Goal: Information Seeking & Learning: Learn about a topic

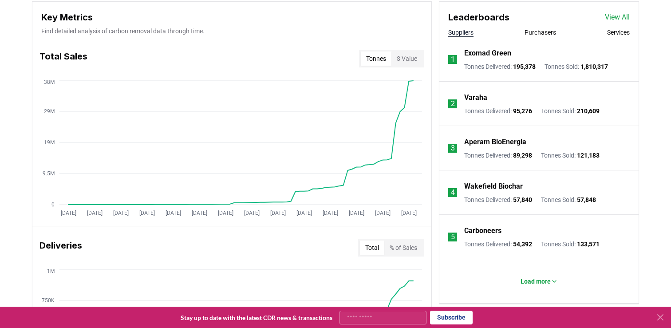
scroll to position [330, 0]
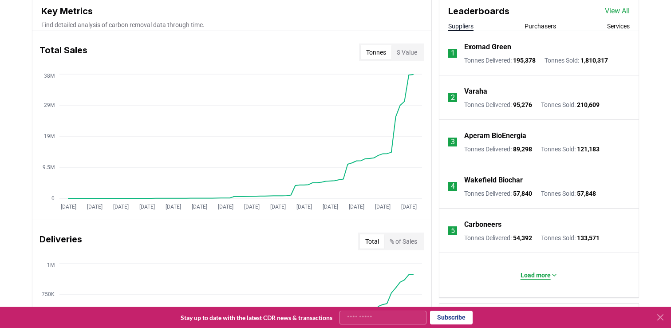
click at [552, 277] on icon at bounding box center [553, 274] width 7 height 7
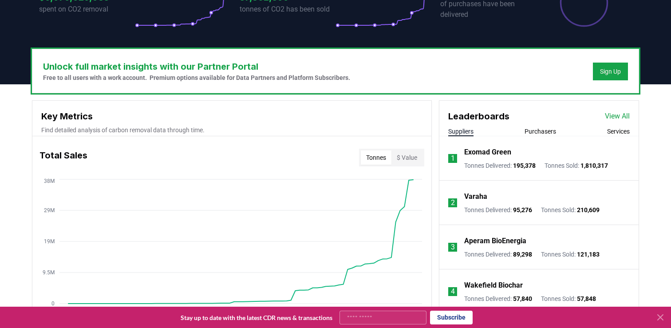
scroll to position [225, 0]
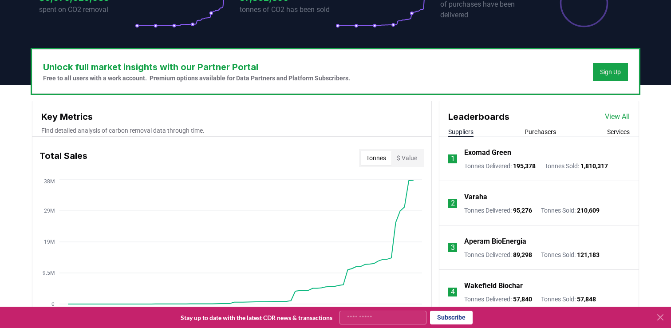
click at [609, 119] on link "View All" at bounding box center [617, 116] width 25 height 11
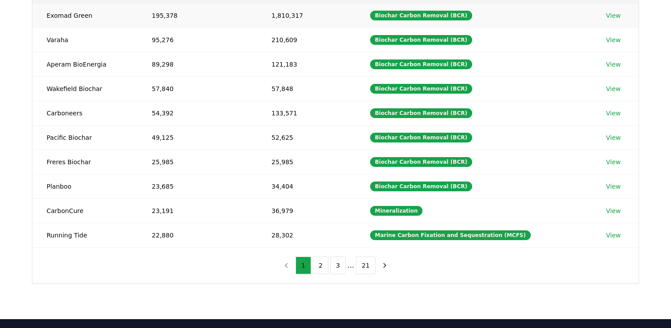
scroll to position [143, 0]
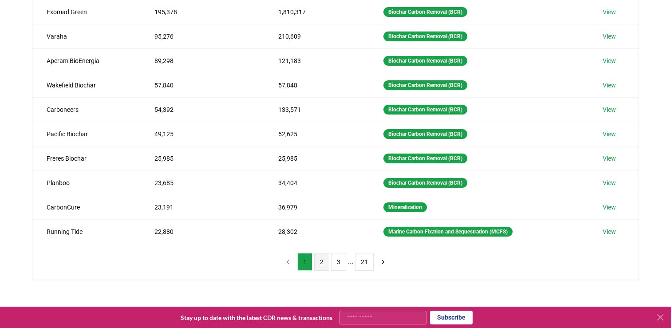
click at [320, 264] on button "2" at bounding box center [321, 262] width 15 height 18
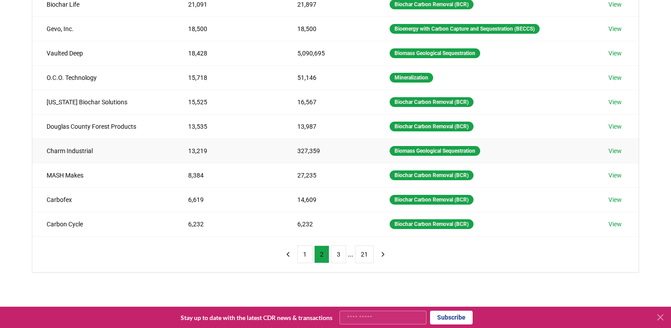
scroll to position [153, 0]
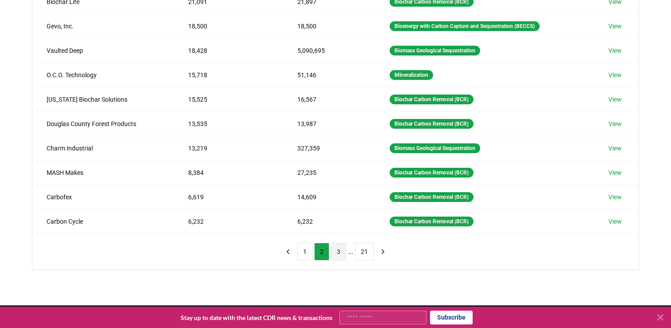
click at [335, 255] on button "3" at bounding box center [338, 252] width 15 height 18
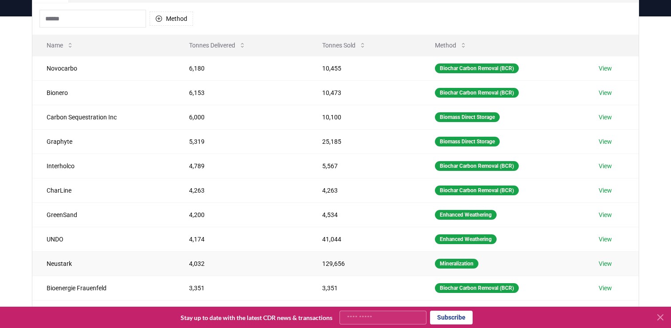
scroll to position [75, 0]
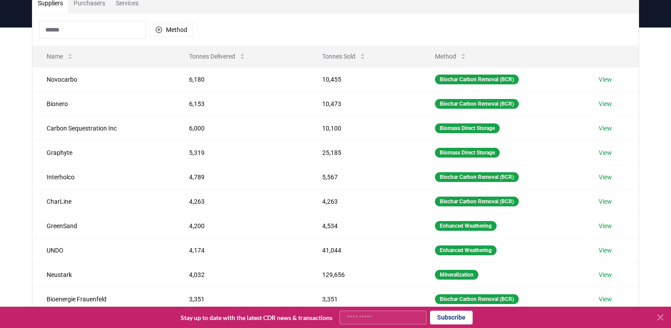
click at [112, 31] on input at bounding box center [92, 30] width 106 height 18
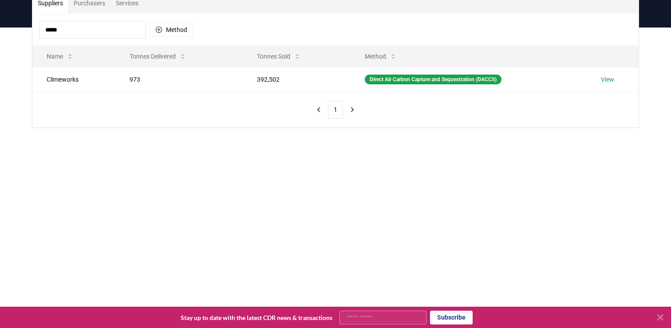
type input "*****"
click at [298, 234] on main "Suppliers Purchasers Services ***** Method Name Tonnes Delivered Tonnes Sold Me…" at bounding box center [335, 192] width 671 height 328
click at [664, 316] on icon at bounding box center [660, 317] width 11 height 11
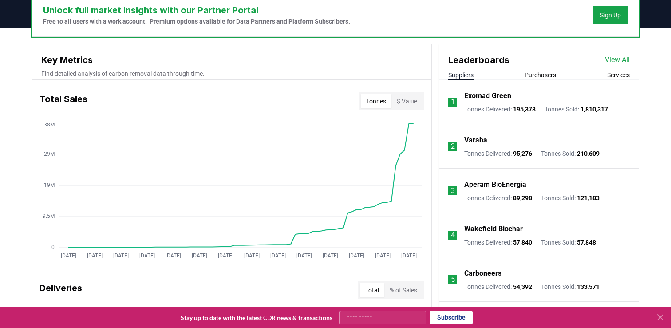
scroll to position [282, 0]
click at [619, 62] on link "View All" at bounding box center [617, 59] width 25 height 11
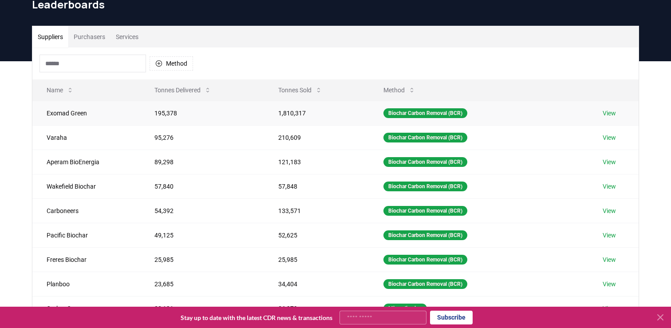
scroll to position [47, 0]
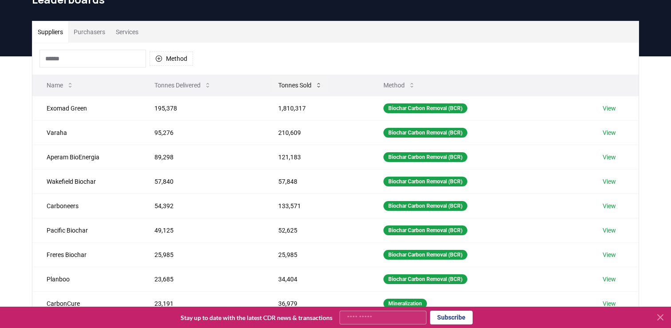
click at [318, 88] on icon at bounding box center [318, 85] width 7 height 7
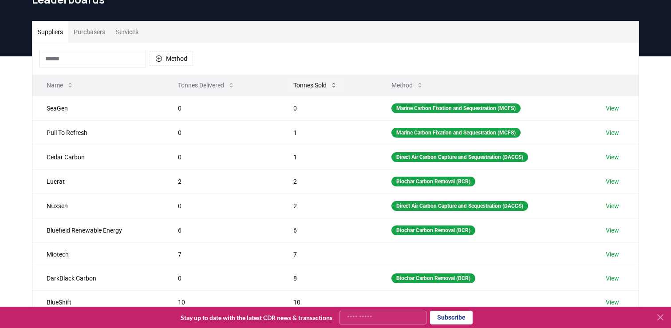
click at [333, 86] on icon at bounding box center [333, 85] width 7 height 7
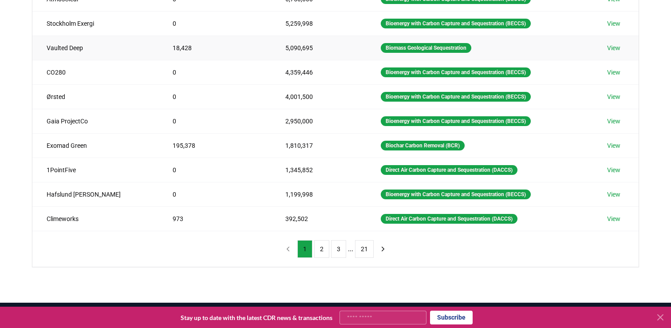
scroll to position [165, 0]
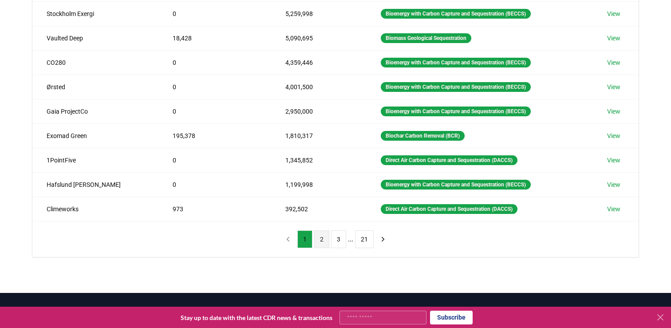
click at [323, 236] on button "2" at bounding box center [321, 239] width 15 height 18
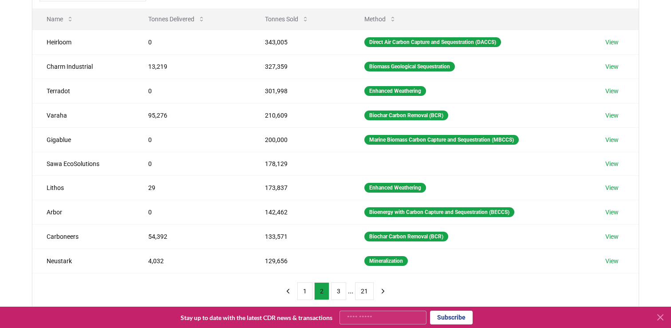
scroll to position [121, 0]
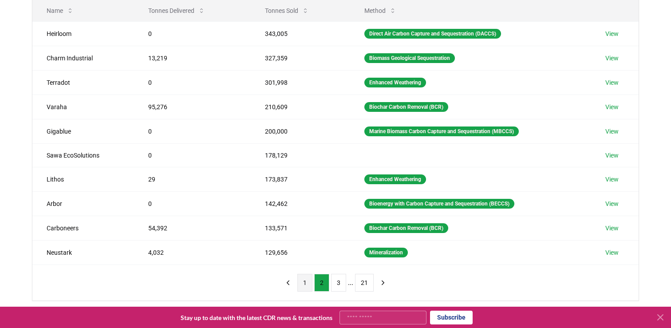
click at [310, 280] on button "1" at bounding box center [304, 283] width 15 height 18
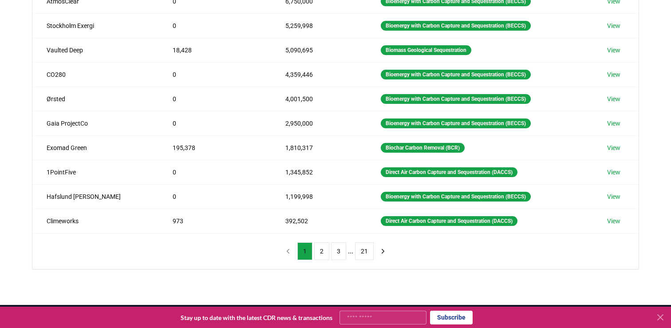
scroll to position [157, 0]
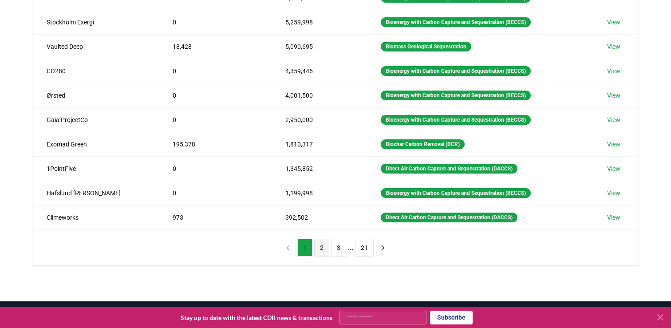
click at [318, 246] on button "2" at bounding box center [321, 248] width 15 height 18
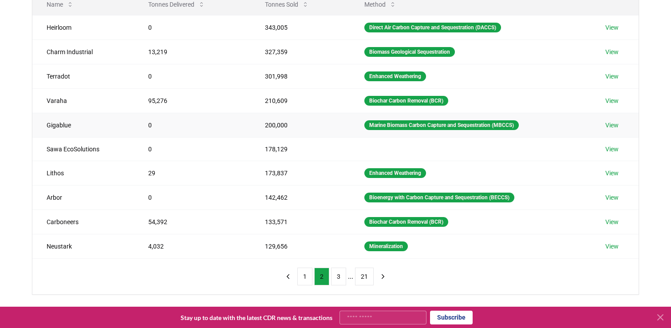
scroll to position [134, 0]
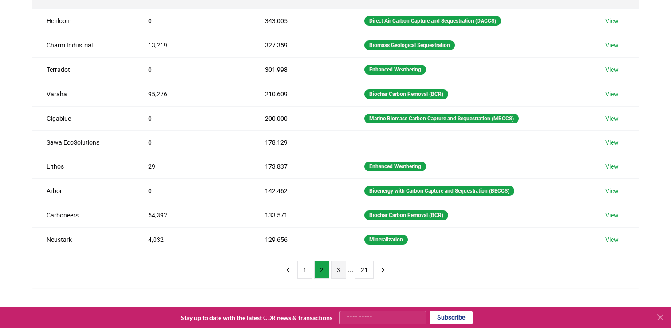
click at [338, 273] on button "3" at bounding box center [338, 270] width 15 height 18
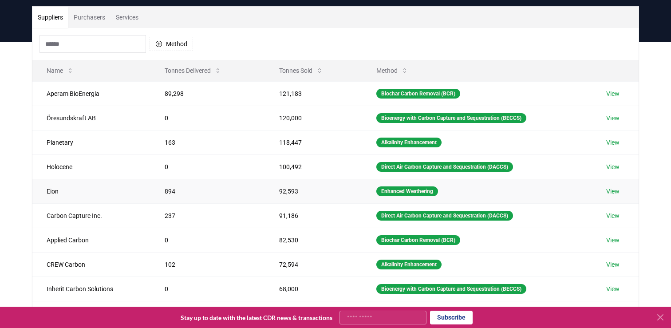
scroll to position [58, 0]
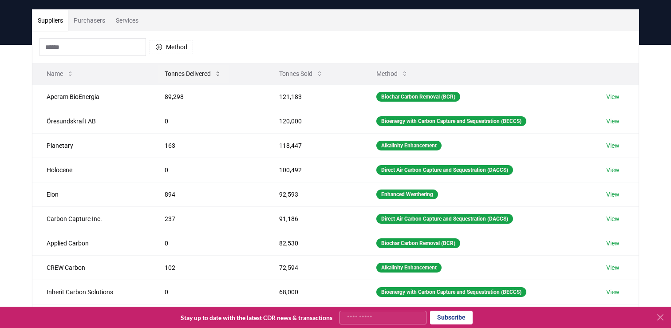
click at [219, 76] on icon at bounding box center [217, 73] width 7 height 7
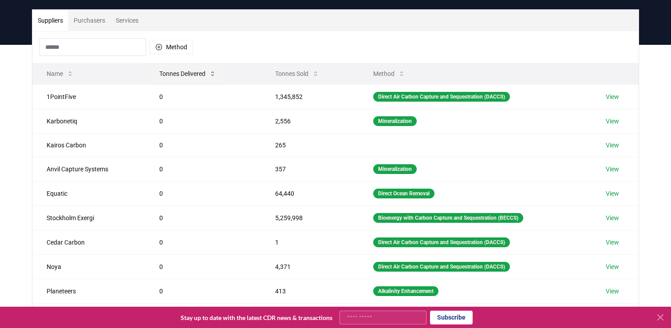
click at [215, 76] on icon at bounding box center [212, 73] width 7 height 7
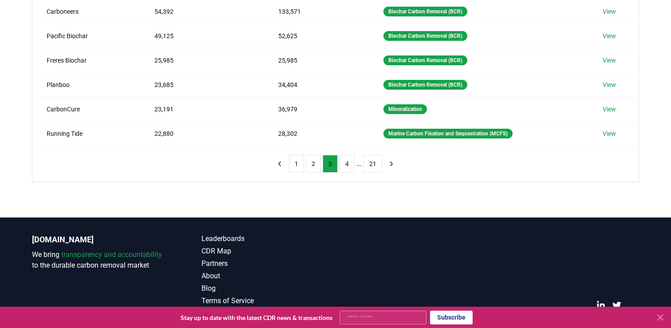
scroll to position [259, 0]
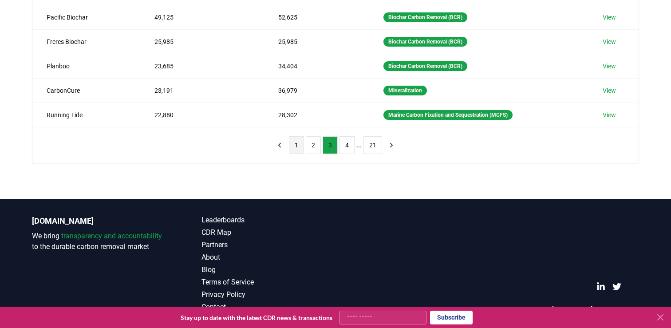
click at [295, 146] on button "1" at bounding box center [296, 145] width 15 height 18
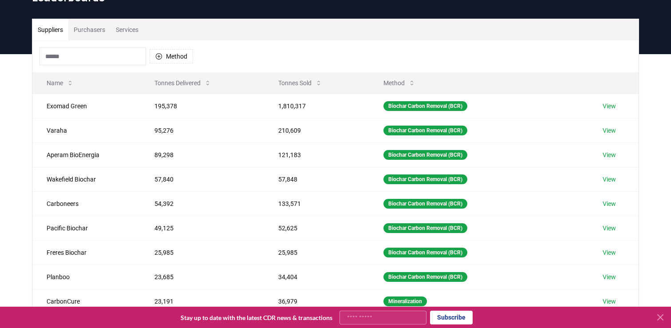
scroll to position [0, 0]
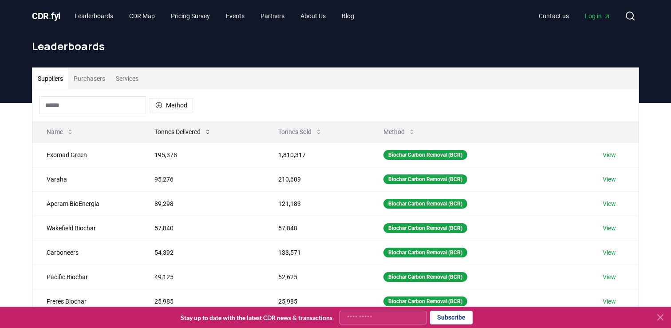
click at [208, 135] on icon at bounding box center [207, 131] width 7 height 7
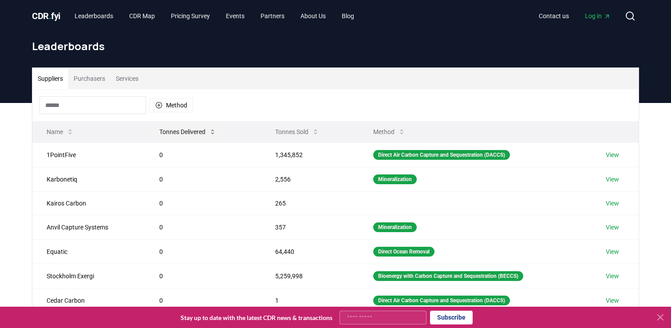
click at [208, 135] on button "Tonnes Delivered" at bounding box center [187, 132] width 71 height 18
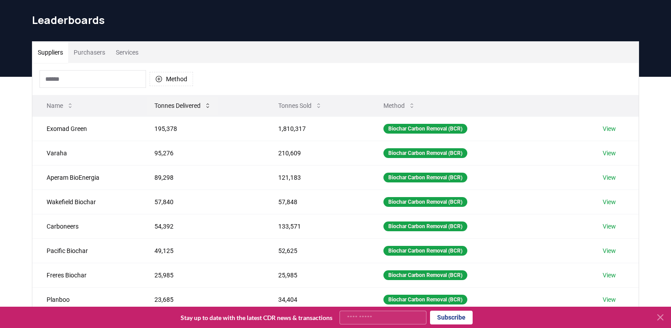
scroll to position [28, 0]
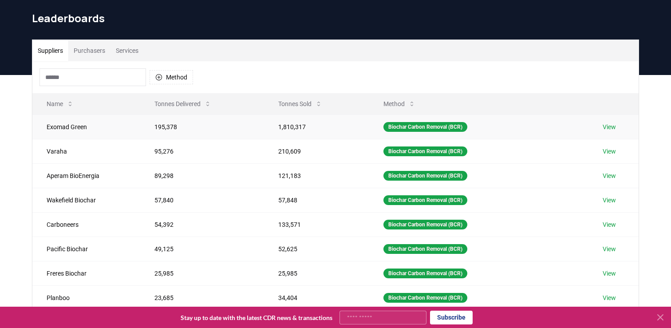
click at [77, 127] on td "Exomad Green" at bounding box center [86, 126] width 108 height 24
click at [615, 127] on link "View" at bounding box center [608, 126] width 13 height 9
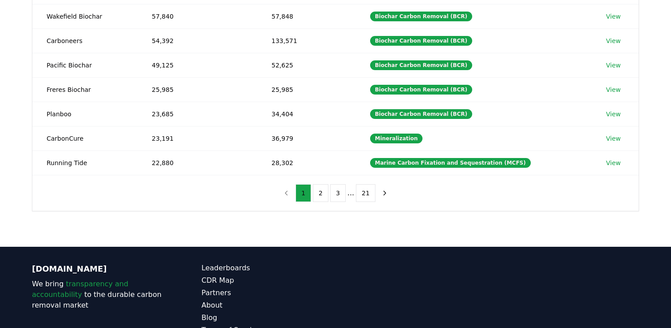
scroll to position [212, 0]
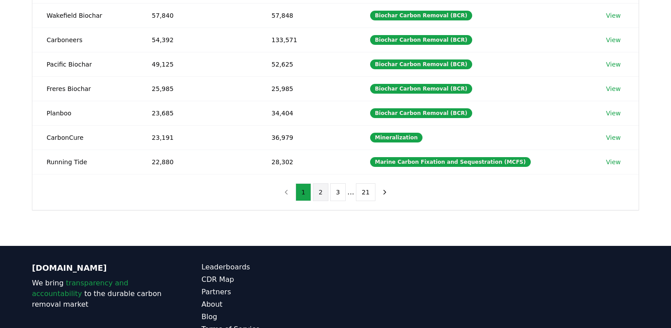
click at [318, 192] on button "2" at bounding box center [321, 192] width 16 height 18
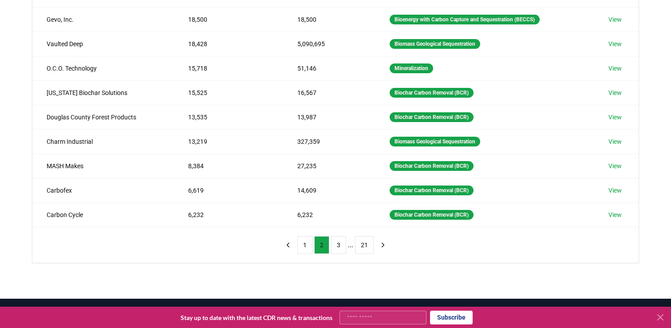
scroll to position [161, 0]
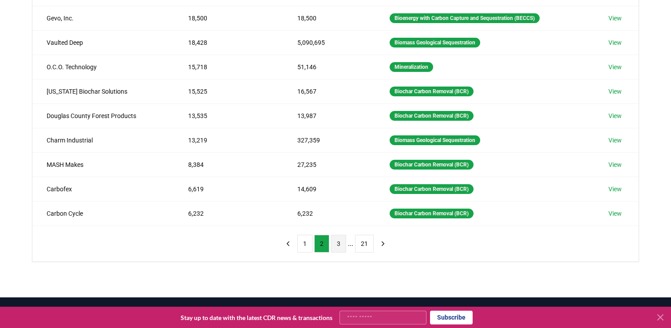
click at [336, 243] on button "3" at bounding box center [338, 244] width 15 height 18
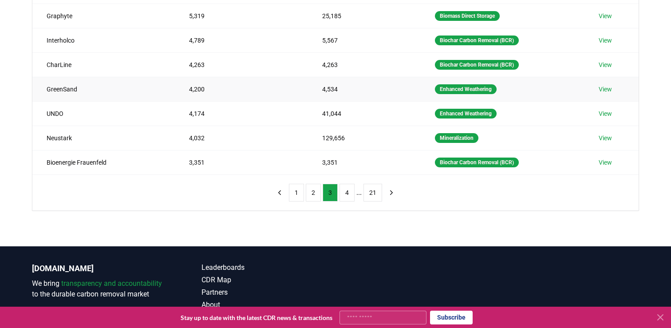
scroll to position [214, 0]
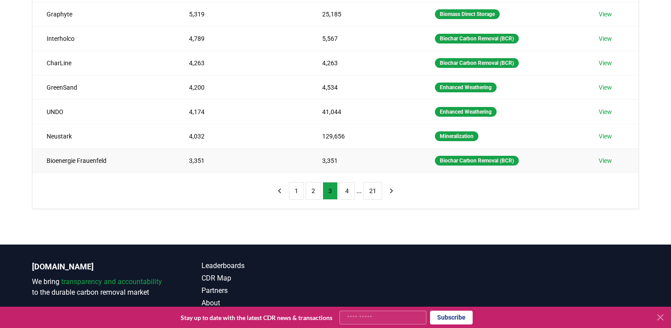
click at [602, 160] on link "View" at bounding box center [604, 160] width 13 height 9
